Goal: Task Accomplishment & Management: Use online tool/utility

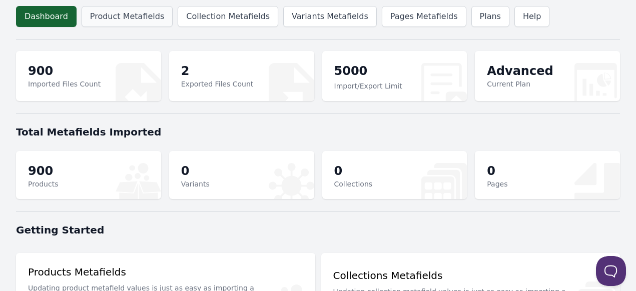
click at [102, 14] on link "Product Metafields" at bounding box center [127, 16] width 91 height 21
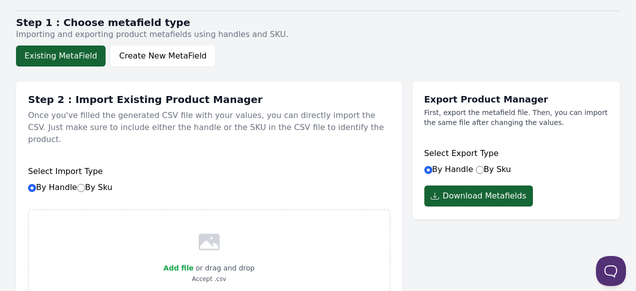
scroll to position [100, 0]
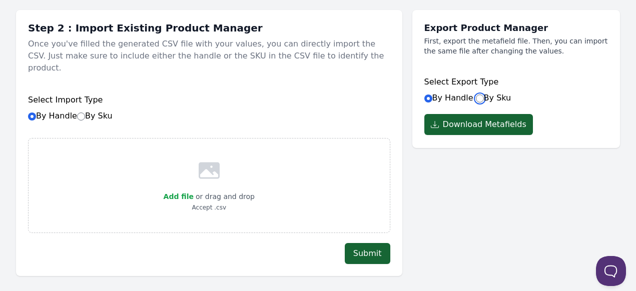
click at [479, 101] on input "By Sku" at bounding box center [480, 99] width 8 height 8
radio input "true"
click at [479, 123] on button "Download Metafields" at bounding box center [478, 124] width 109 height 21
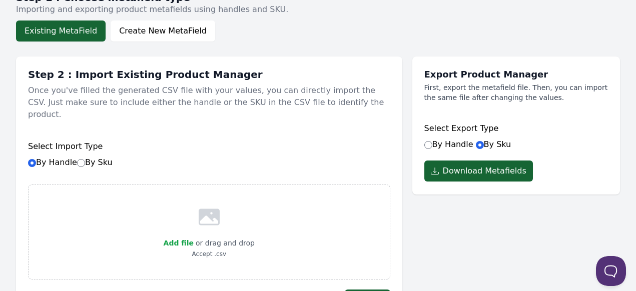
scroll to position [50, 0]
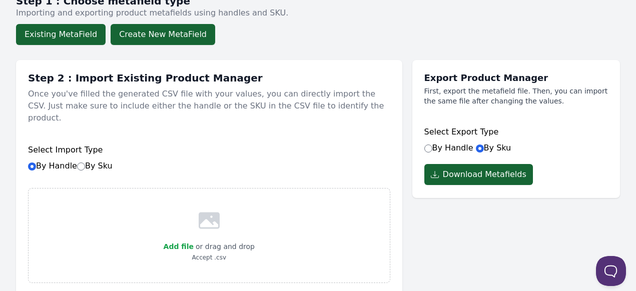
click at [150, 37] on button "Create New MetaField" at bounding box center [163, 34] width 105 height 21
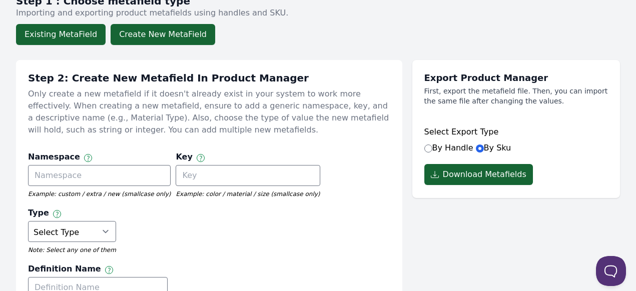
click at [64, 34] on button "Existing MetaField" at bounding box center [61, 34] width 90 height 21
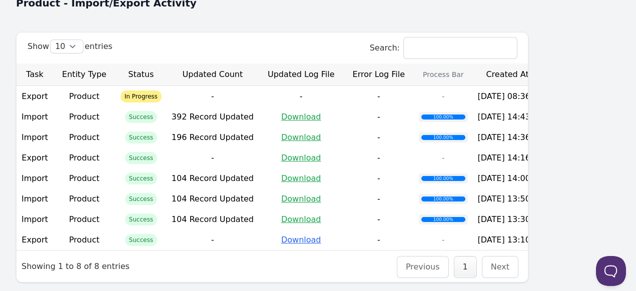
scroll to position [391, 0]
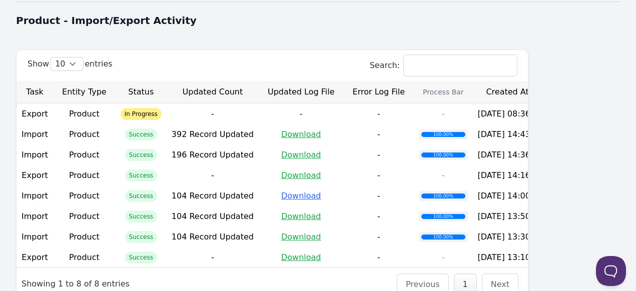
click at [321, 191] on link "Download" at bounding box center [301, 196] width 40 height 10
